Goal: Information Seeking & Learning: Learn about a topic

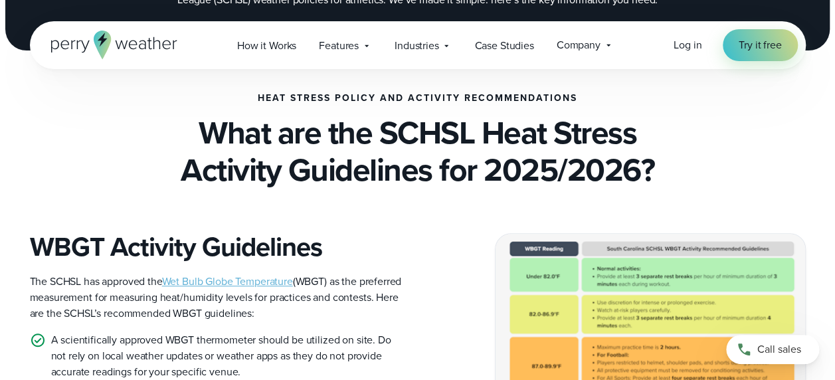
scroll to position [253, 0]
click at [257, 284] on link "Wet Bulb Globe Temperature" at bounding box center [227, 280] width 131 height 15
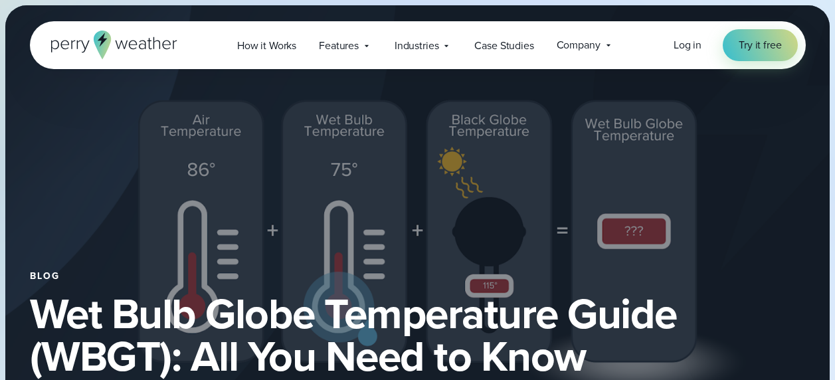
select select "***"
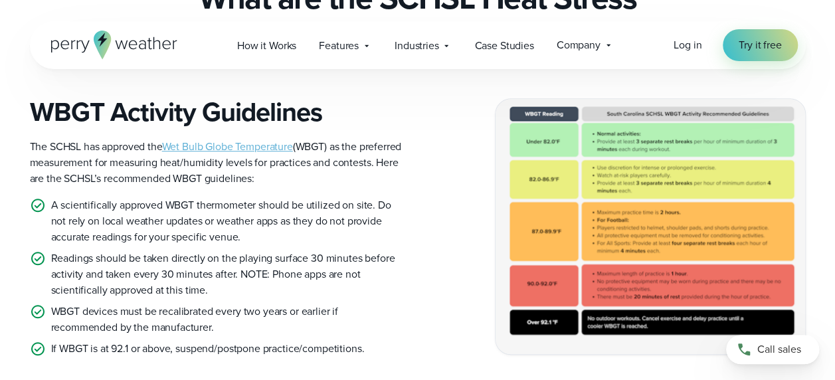
scroll to position [383, 0]
